Goal: Task Accomplishment & Management: Complete application form

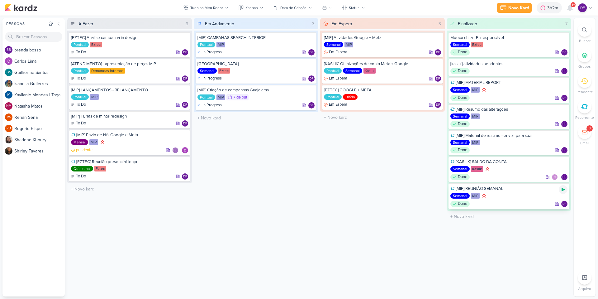
click at [563, 189] on icon at bounding box center [563, 189] width 3 height 3
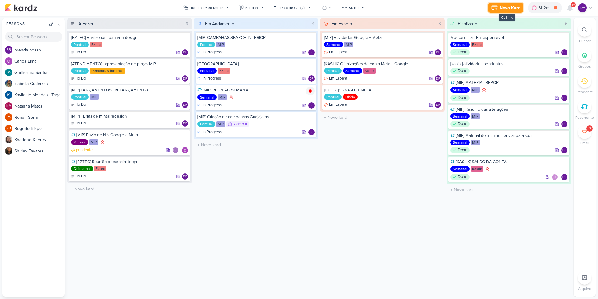
click at [504, 9] on div "Novo Kard" at bounding box center [510, 8] width 21 height 7
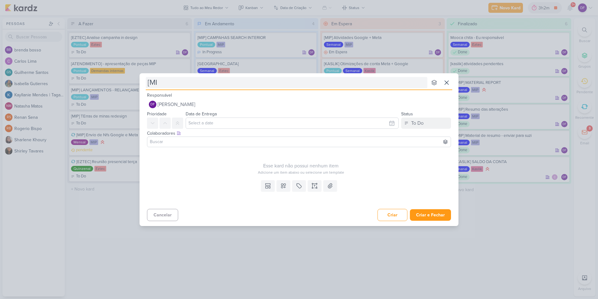
type input "[MIP"
type input "[MIP]"
type input "[MIP] reFAZR"
type input "[MIP] reFAZ"
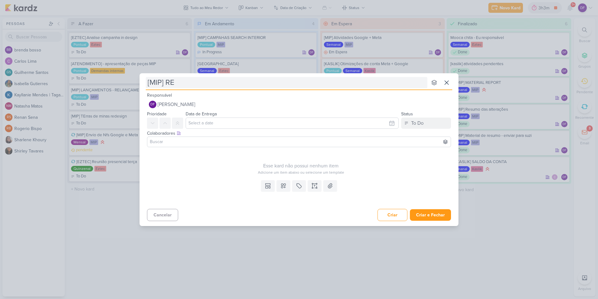
type input "[MIP] REA"
type input "[MIP] REF"
type input "[MIP] REFAZER AS CAMPANHAS"
type input "[MIP] REFAZER AS CAMPANHAS - C"
type input "[MIP] REFAZER AS CAMPANHAS - CAMPO DAS AROEIR"
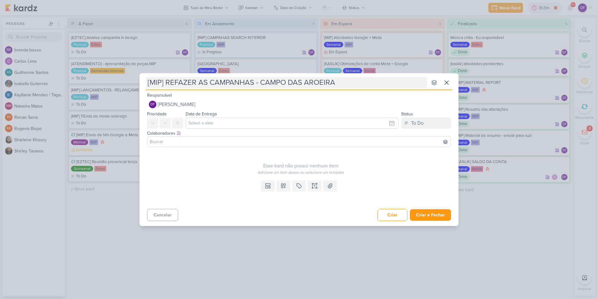
type input "[MIP] REFAZER AS CAMPANHAS - CAMPO DAS AROEIRAS"
click at [285, 186] on icon at bounding box center [283, 185] width 4 height 4
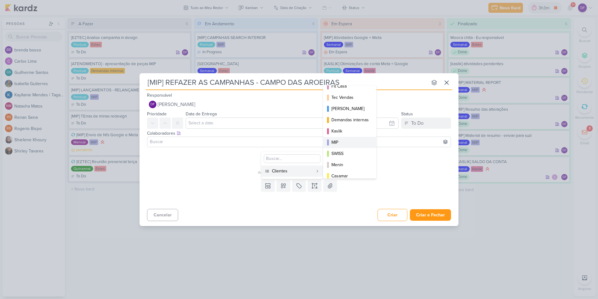
scroll to position [90, 0]
click at [341, 137] on div "MIP" at bounding box center [349, 137] width 37 height 7
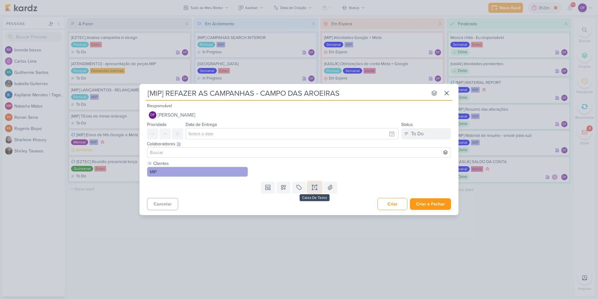
click at [311, 186] on button at bounding box center [315, 187] width 14 height 11
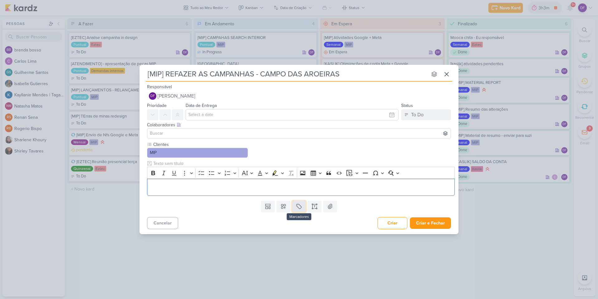
click at [301, 207] on icon at bounding box center [299, 206] width 6 height 6
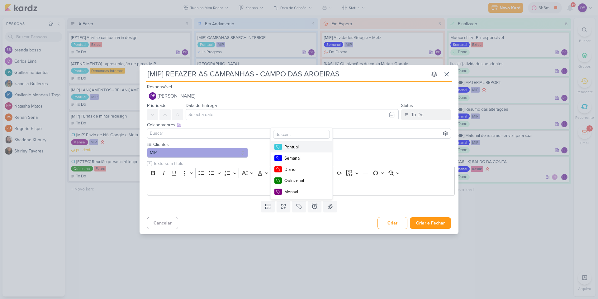
click at [295, 146] on div "Pontual" at bounding box center [304, 147] width 40 height 7
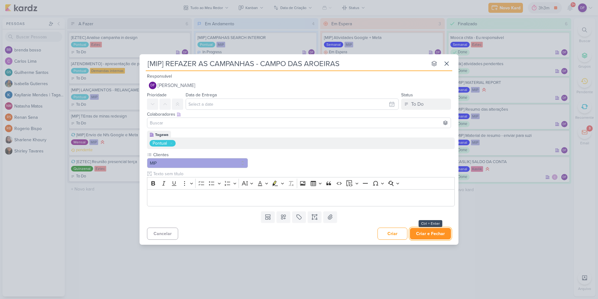
click at [434, 233] on button "Criar e Fechar" at bounding box center [430, 234] width 41 height 12
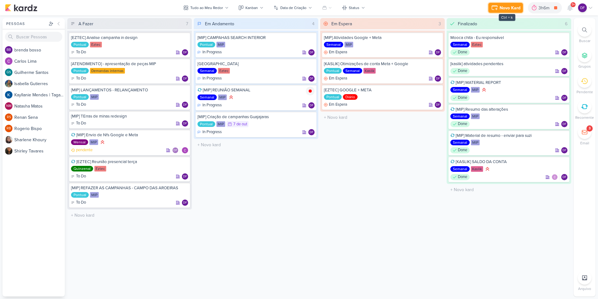
click at [502, 7] on div "Novo Kard" at bounding box center [510, 8] width 21 height 7
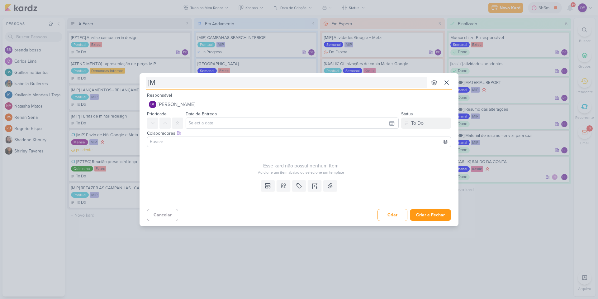
type input "[MI"
type input "[MIP]"
type input "[MIP] Produto A"
type input "[MIP] Produto Aur"
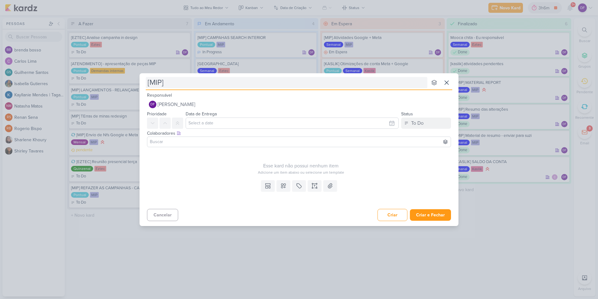
type input "[MIP] A"
type input "[MIP] Aura -"
type input "[MIP] Aura - Pensar aq"
type input "[MIP] Aura - Pensar"
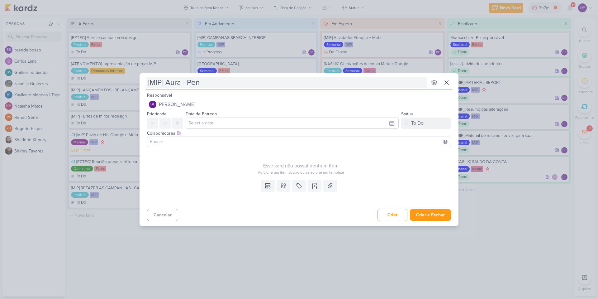
type input "[MIP] Aura - Pe"
type input "[MIP] Aura - Pensar em outro t"
type input "[MIP] Aura - Pensar em outro tipo de"
type input "[MIP] Aura - Pensar em outro tipo de ´[i"
type input "[MIP] Aura - Pensar em outro tipo de ´"
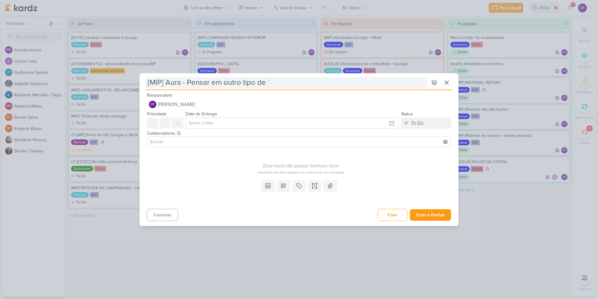
type input "[MIP] Aura - Pensar em outro tipo de"
type input "[MIP] Aura - Pensar em outro tipo de pú"
type input "[MIP] Aura - Pensar em outro tipo de público"
click at [284, 185] on icon at bounding box center [283, 186] width 6 height 6
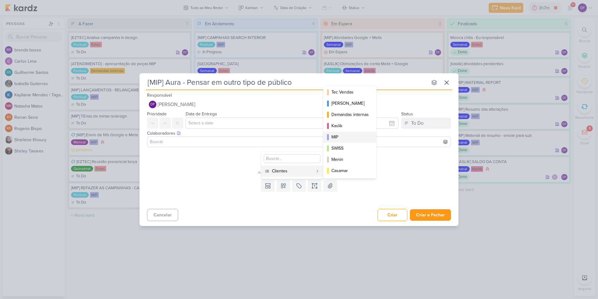
click at [345, 140] on div "MIP" at bounding box center [349, 137] width 37 height 7
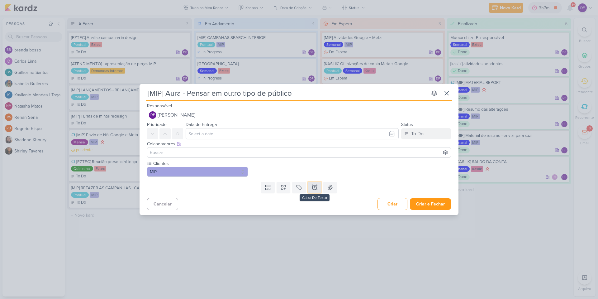
click at [315, 190] on icon at bounding box center [314, 187] width 6 height 6
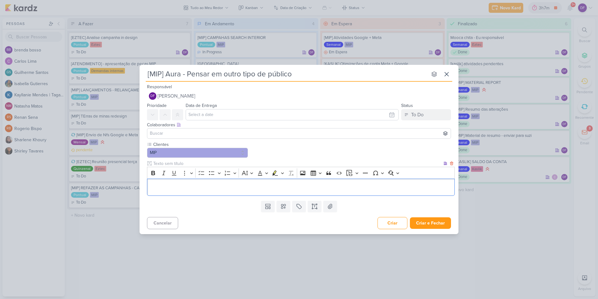
click at [294, 189] on p "Editor editing area: main" at bounding box center [300, 186] width 301 height 7
click at [313, 153] on div "Clientes MIP" at bounding box center [301, 168] width 308 height 55
click at [223, 189] on p "Editor editing area: main" at bounding box center [300, 186] width 301 height 7
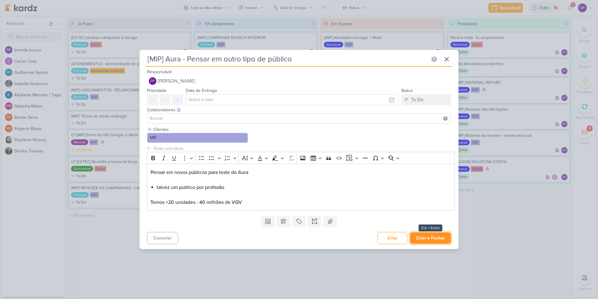
click at [425, 238] on button "Criar e Fechar" at bounding box center [430, 238] width 41 height 12
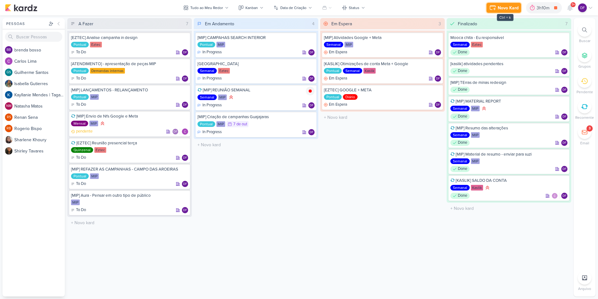
click at [507, 7] on div "Novo Kard" at bounding box center [508, 8] width 21 height 7
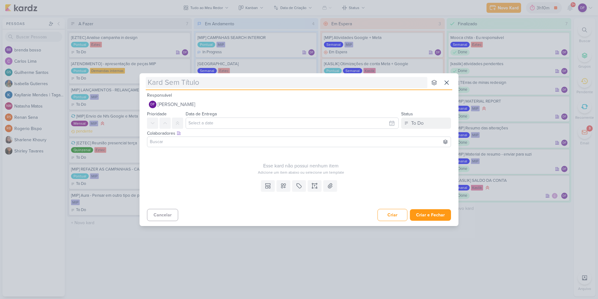
click at [207, 82] on input "text" at bounding box center [287, 82] width 282 height 11
type input "[m"
type input "[mip"
type input "["
type input "m"
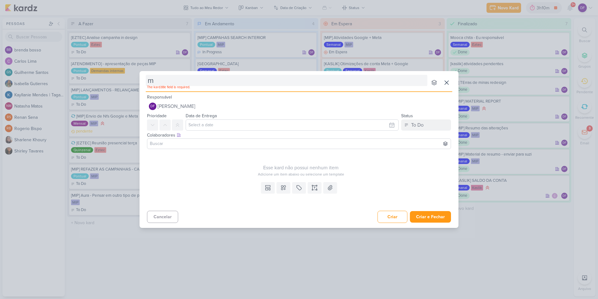
type input "mI"
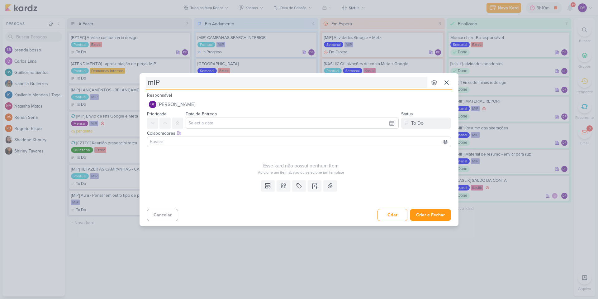
type input "mI"
type input "m"
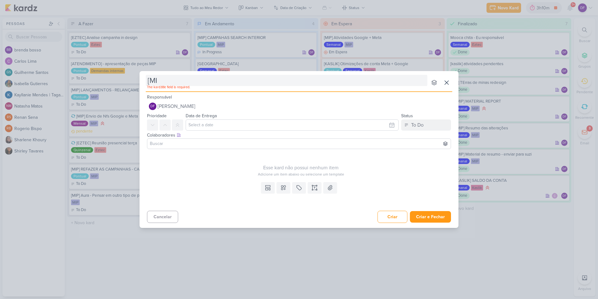
type input "[MIP"
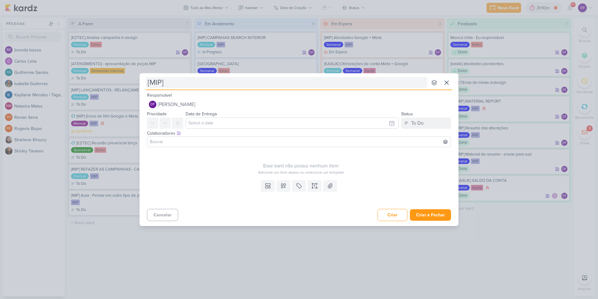
type input "[MIP]"
type input "[MIP] A"
type input "[MIP] M"
type input "[MIP] MARTIM"
type input "[MIP] MARTIM - ALTERAR CAMPANHAS"
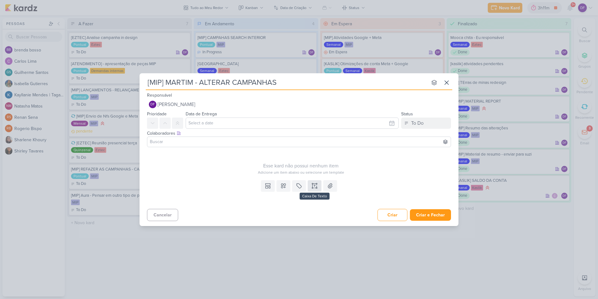
type input "[MIP] MARTIM - ALTERAR CAMPANHAS"
click at [313, 186] on icon at bounding box center [314, 186] width 6 height 6
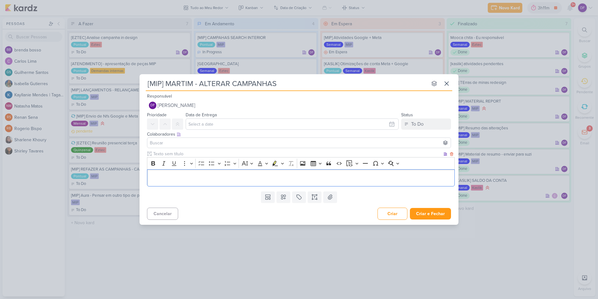
click at [244, 184] on div "Editor editing area: main" at bounding box center [301, 177] width 308 height 17
click at [246, 175] on p "Editor editing area: main" at bounding box center [300, 177] width 301 height 7
click at [311, 197] on button at bounding box center [315, 196] width 14 height 11
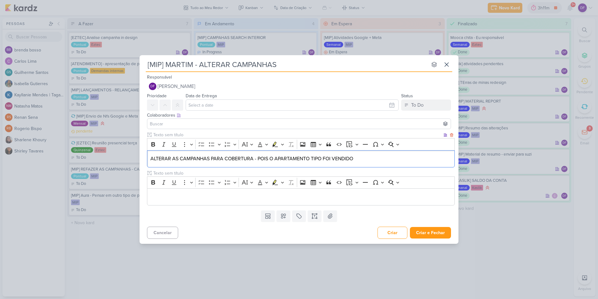
click at [368, 166] on div "ALTERAR AS CAMPANHAS PARA COBERTURA - POIS O APARTAMENTO TIPO FOI VENDIDO" at bounding box center [301, 158] width 308 height 17
click at [450, 174] on icon at bounding box center [451, 173] width 4 height 4
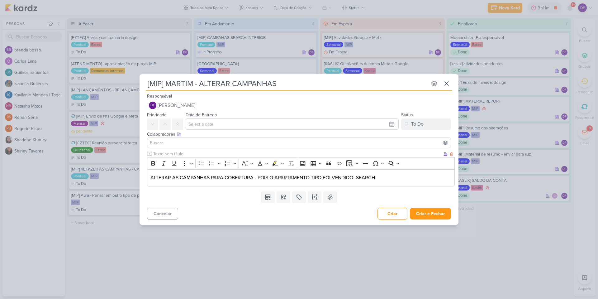
click at [376, 178] on p "ALTERAR AS CAMPANHAS PARA COBERTURA - POIS O APARTAMENTO TIPO FOI VENDIDO -SEAR…" at bounding box center [300, 177] width 301 height 7
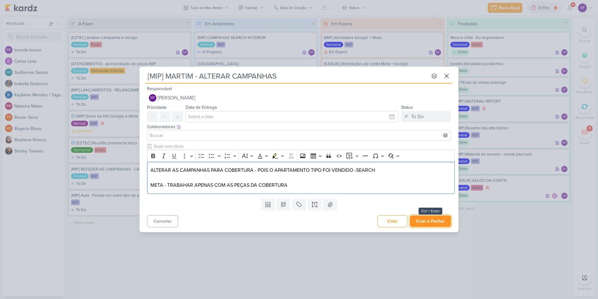
click at [429, 222] on button "Criar e Fechar" at bounding box center [430, 221] width 41 height 12
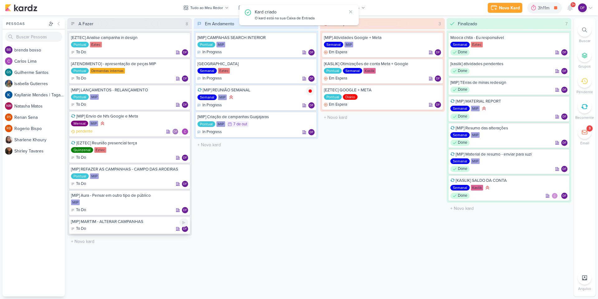
click at [128, 221] on div "[MIP] MARTIM - ALTERAR CAMPANHAS" at bounding box center [129, 222] width 117 height 6
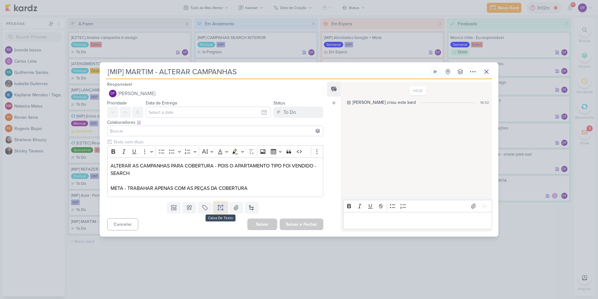
click at [219, 211] on button at bounding box center [221, 207] width 14 height 11
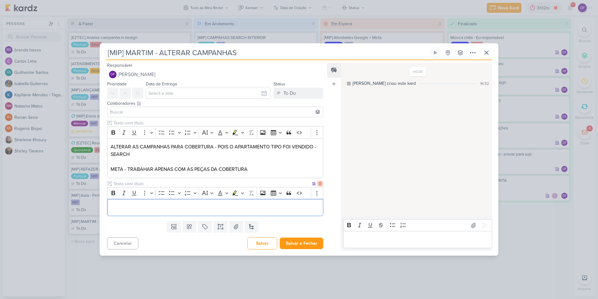
click at [319, 184] on icon at bounding box center [320, 183] width 3 height 3
click at [205, 227] on div "Responsável DF [PERSON_NAME] Nenhum contato encontrado create new contact Novo …" at bounding box center [213, 155] width 226 height 189
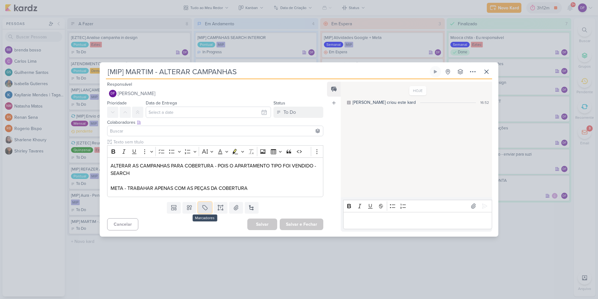
click at [203, 209] on icon at bounding box center [204, 207] width 5 height 5
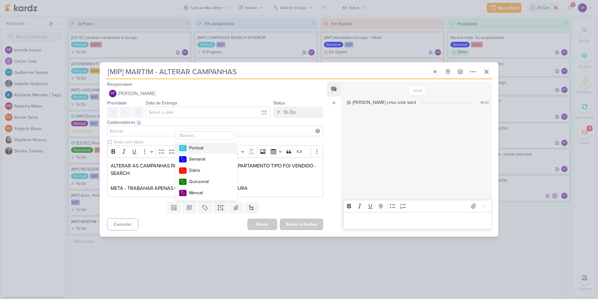
click at [203, 146] on div "Pontual" at bounding box center [209, 148] width 40 height 7
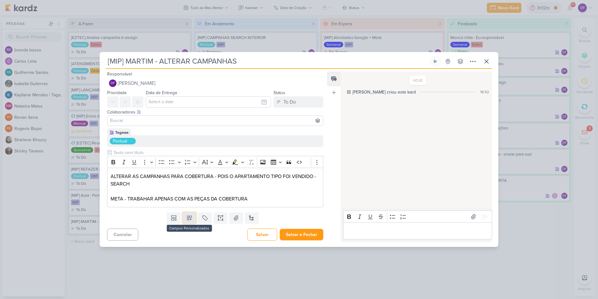
click at [188, 217] on icon at bounding box center [189, 218] width 6 height 6
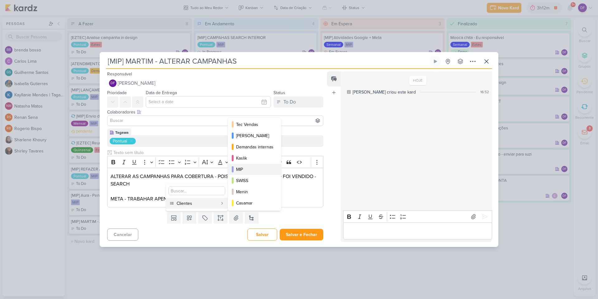
click at [242, 168] on div "MIP" at bounding box center [254, 169] width 37 height 7
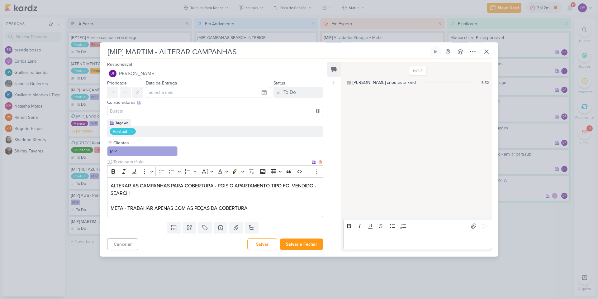
click at [167, 188] on p "ALTERAR AS CAMPANHAS PARA COBERTURA - POIS O APARTAMENTO TIPO FOI VENDIDO -SEAR…" at bounding box center [215, 189] width 209 height 15
click at [263, 207] on p "META - TRABAHAR APENAS COM AS PEÇAS DA COBERTURA" at bounding box center [215, 207] width 209 height 7
click at [303, 208] on p "META - TRABAHAR APENAS COM AS PEÇAS DA COBERTURA - ALTERAR OS COPYS" at bounding box center [215, 207] width 209 height 7
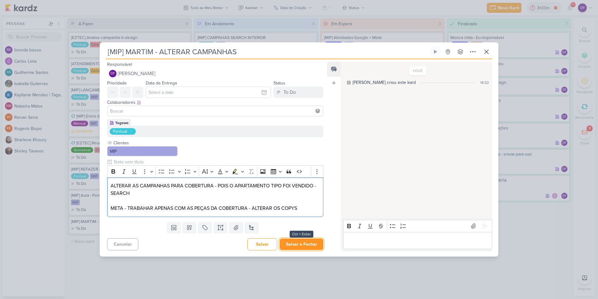
click at [298, 246] on button "Salvar e Fechar" at bounding box center [302, 244] width 44 height 12
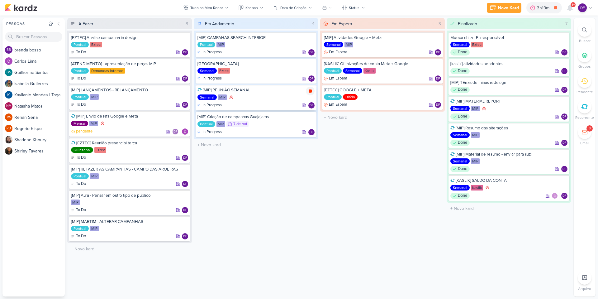
click at [307, 92] on div at bounding box center [310, 91] width 9 height 9
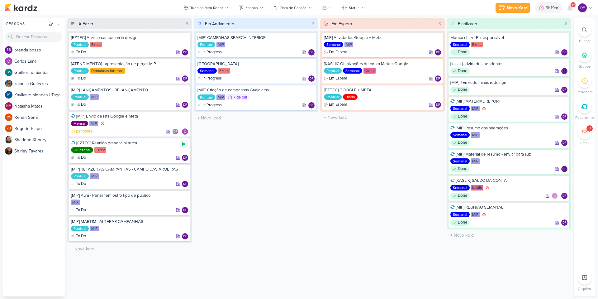
click at [183, 143] on icon at bounding box center [183, 143] width 3 height 3
click at [400, 297] on div "Gerenciamento de Quadros Todos Meus quadros Compartilhados comigo [GEOGRAPHIC_D…" at bounding box center [299, 157] width 598 height 283
